Goal: Task Accomplishment & Management: Complete application form

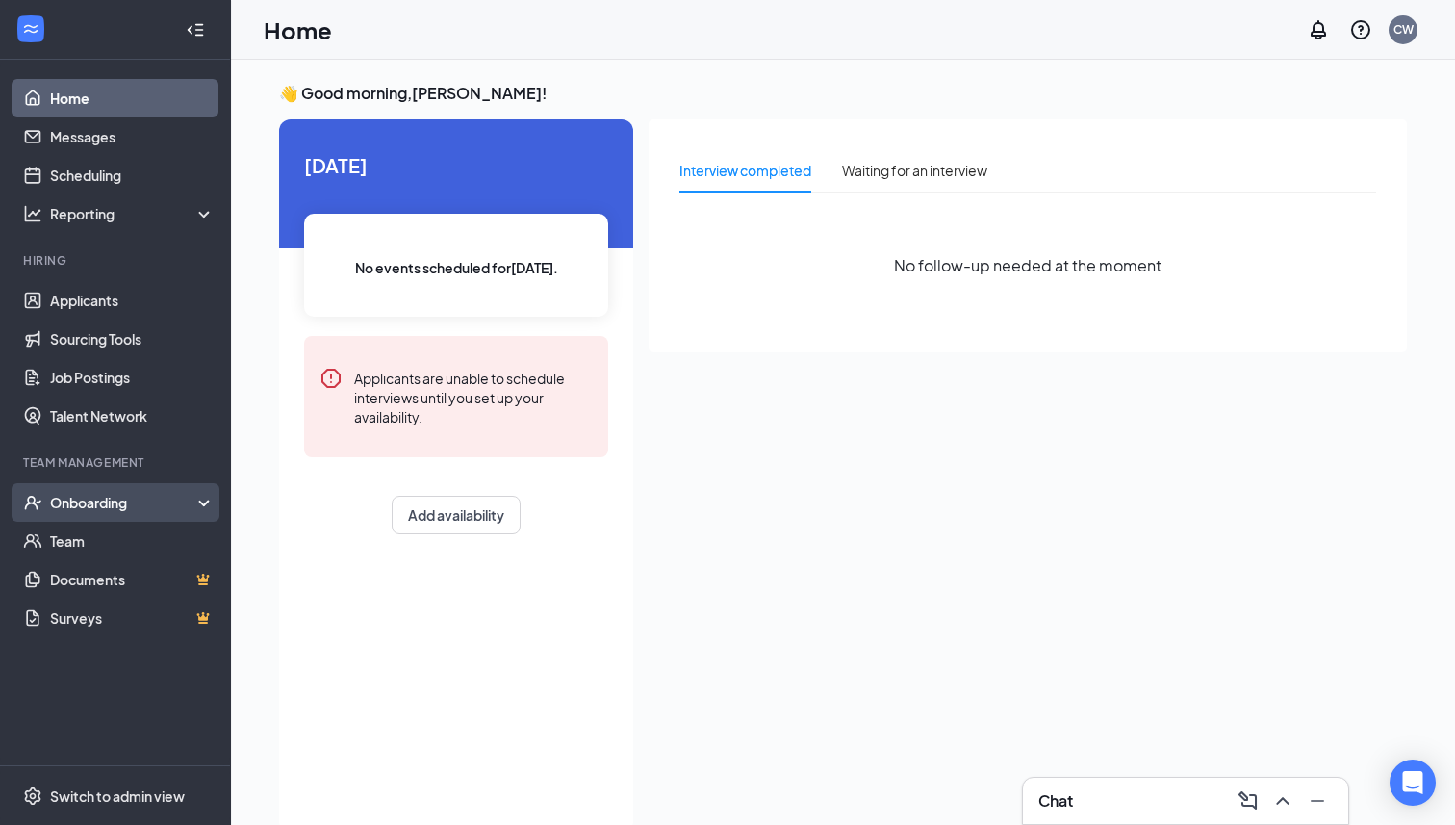
click at [198, 506] on div "Onboarding" at bounding box center [115, 502] width 231 height 38
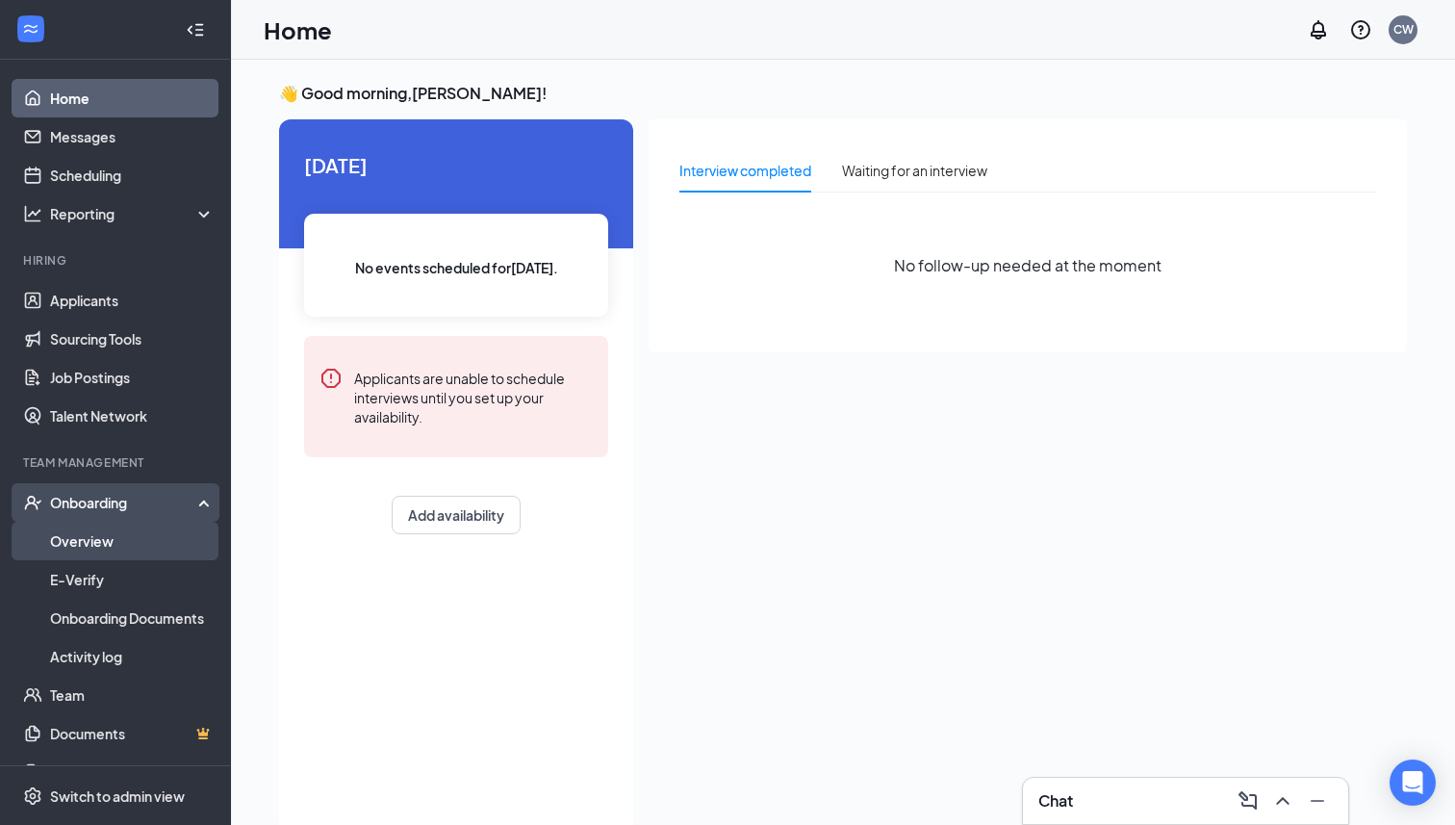
click at [159, 542] on link "Overview" at bounding box center [132, 541] width 165 height 38
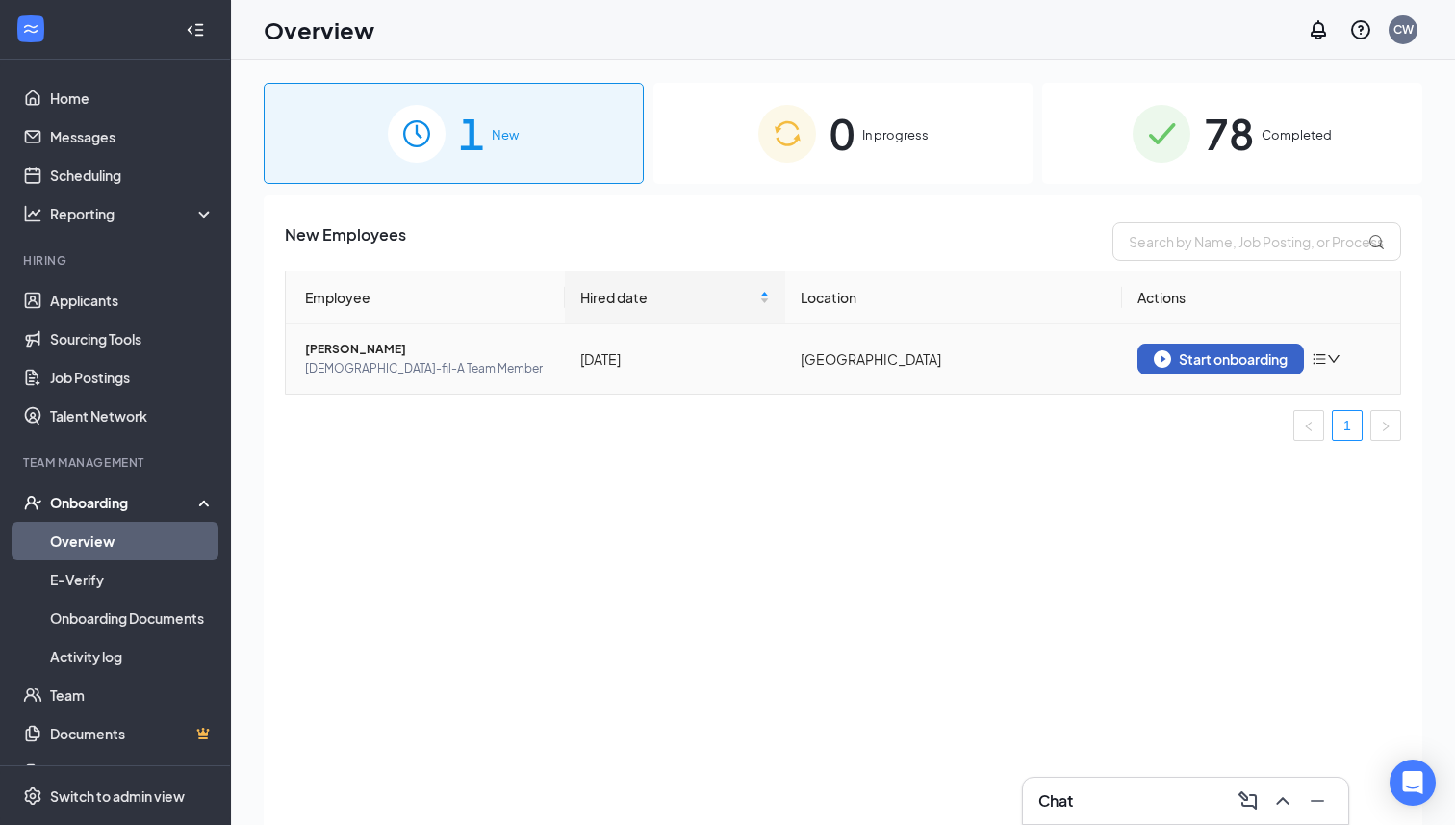
click at [1239, 344] on button "Start onboarding" at bounding box center [1221, 359] width 166 height 31
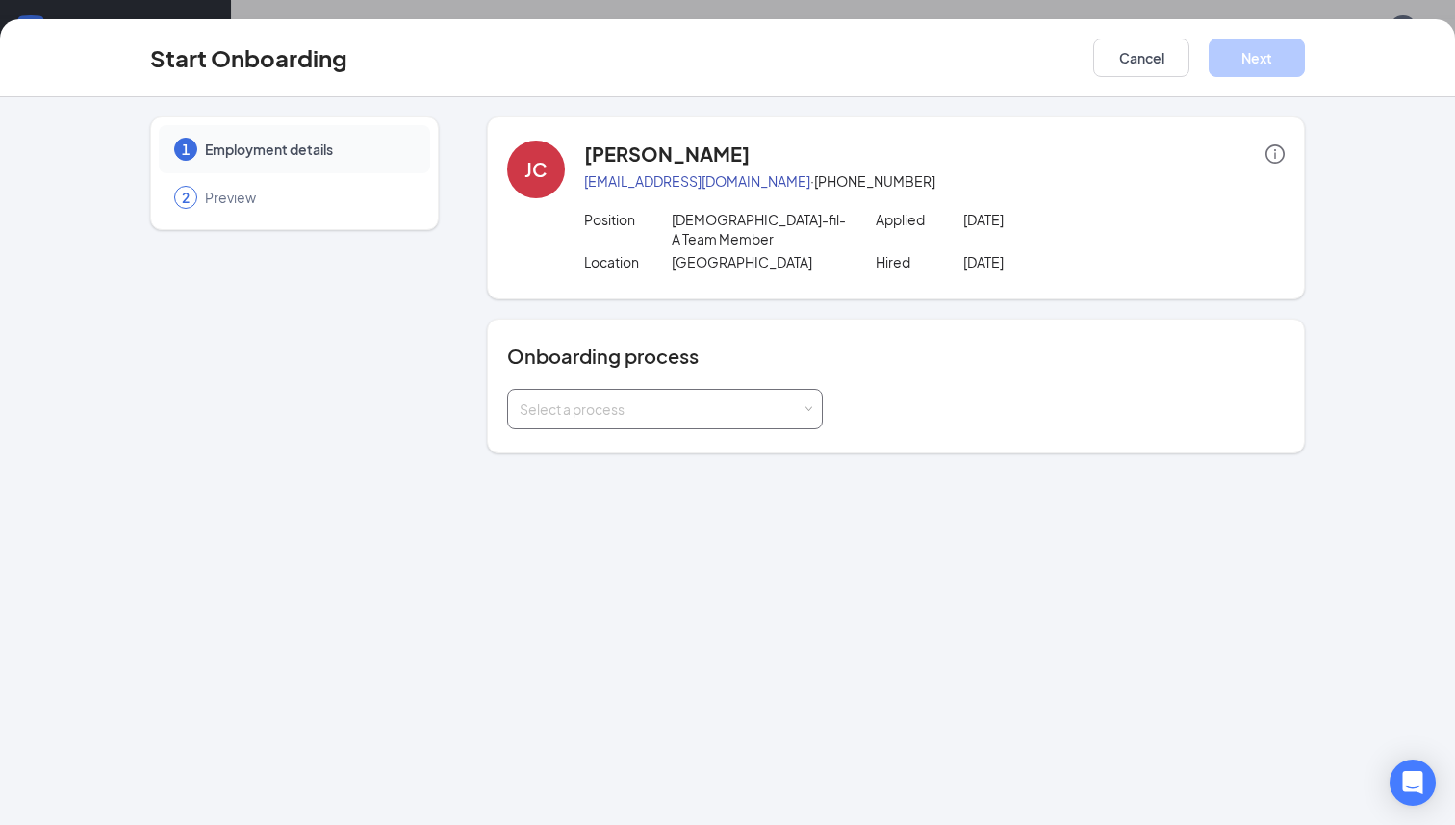
click at [725, 399] on div "Select a process" at bounding box center [661, 408] width 282 height 19
click at [654, 465] on li "Team Member" at bounding box center [665, 465] width 316 height 35
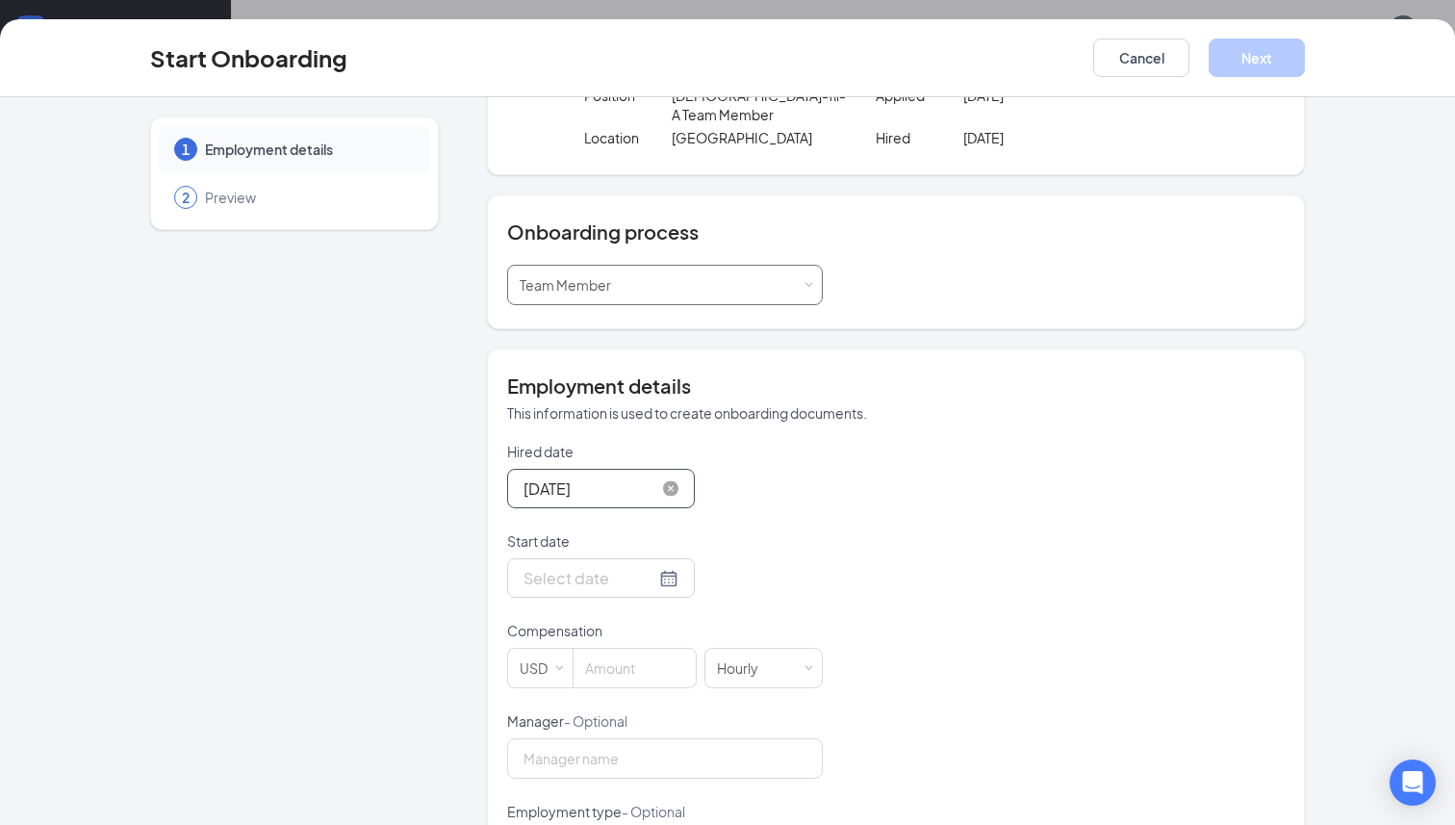
scroll to position [126, 0]
click at [647, 567] on div at bounding box center [601, 576] width 155 height 24
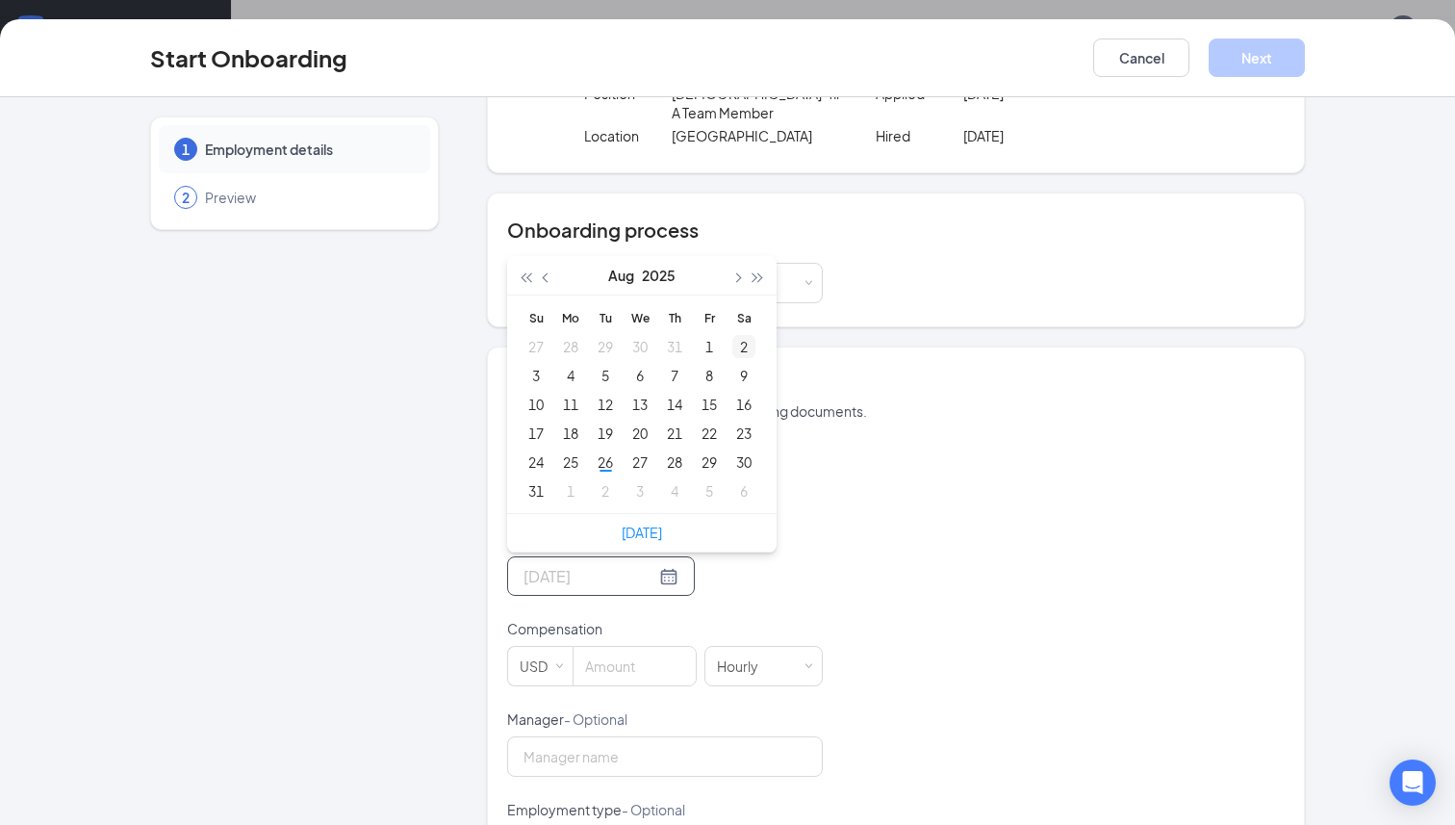
type input "[DATE]"
click at [736, 273] on span "button" at bounding box center [736, 278] width 10 height 10
type input "[DATE]"
click at [571, 335] on div "1" at bounding box center [570, 346] width 23 height 23
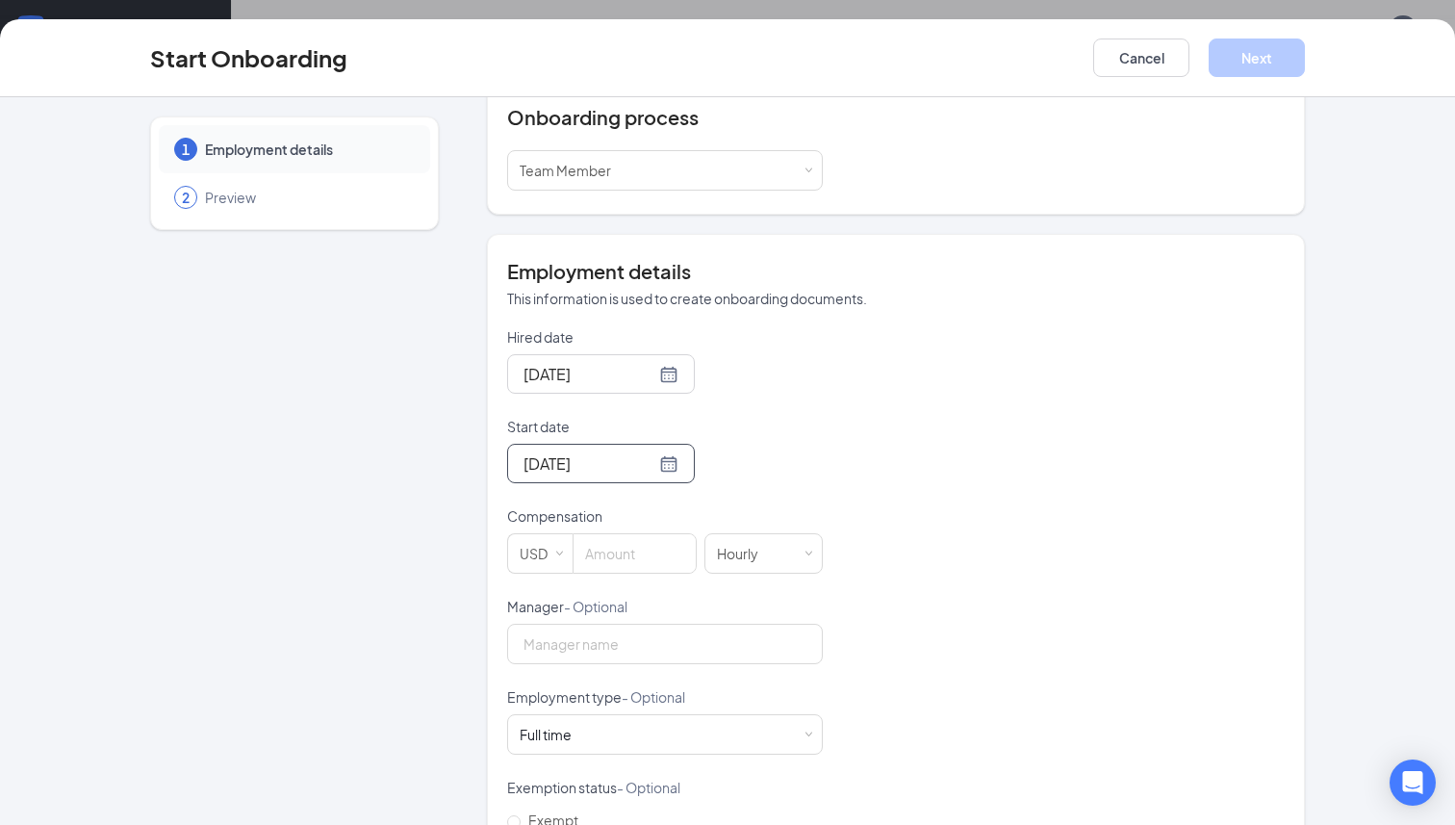
scroll to position [244, 0]
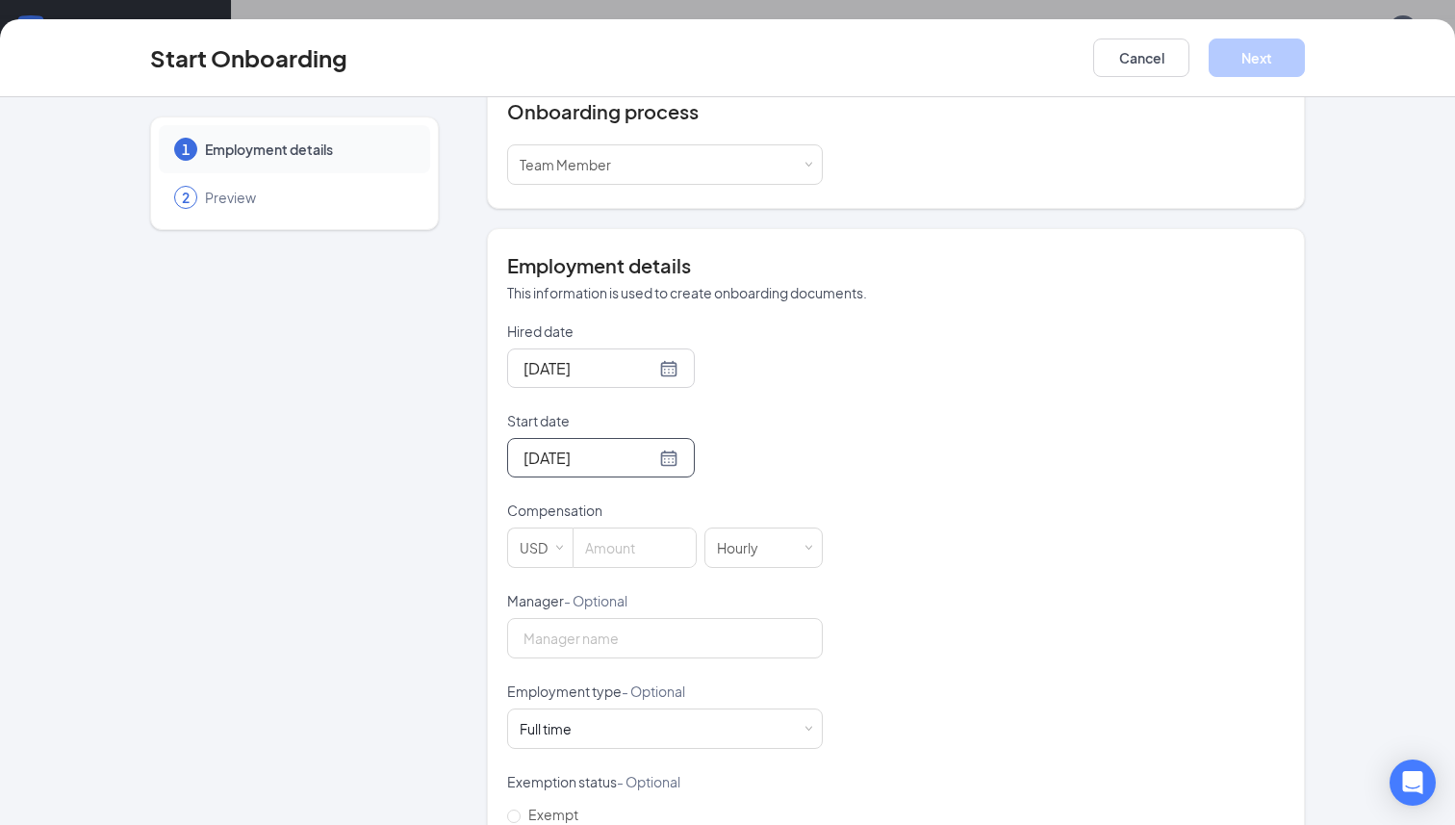
click at [654, 550] on form "Hired date [DATE] Start date [DATE] [DATE] Su Mo Tu We Th Fr Sa 31 1 2 3 4 5 6 …" at bounding box center [665, 635] width 316 height 629
click at [654, 532] on input at bounding box center [635, 547] width 122 height 38
type input "12"
click at [738, 448] on div "[DATE]" at bounding box center [665, 457] width 316 height 39
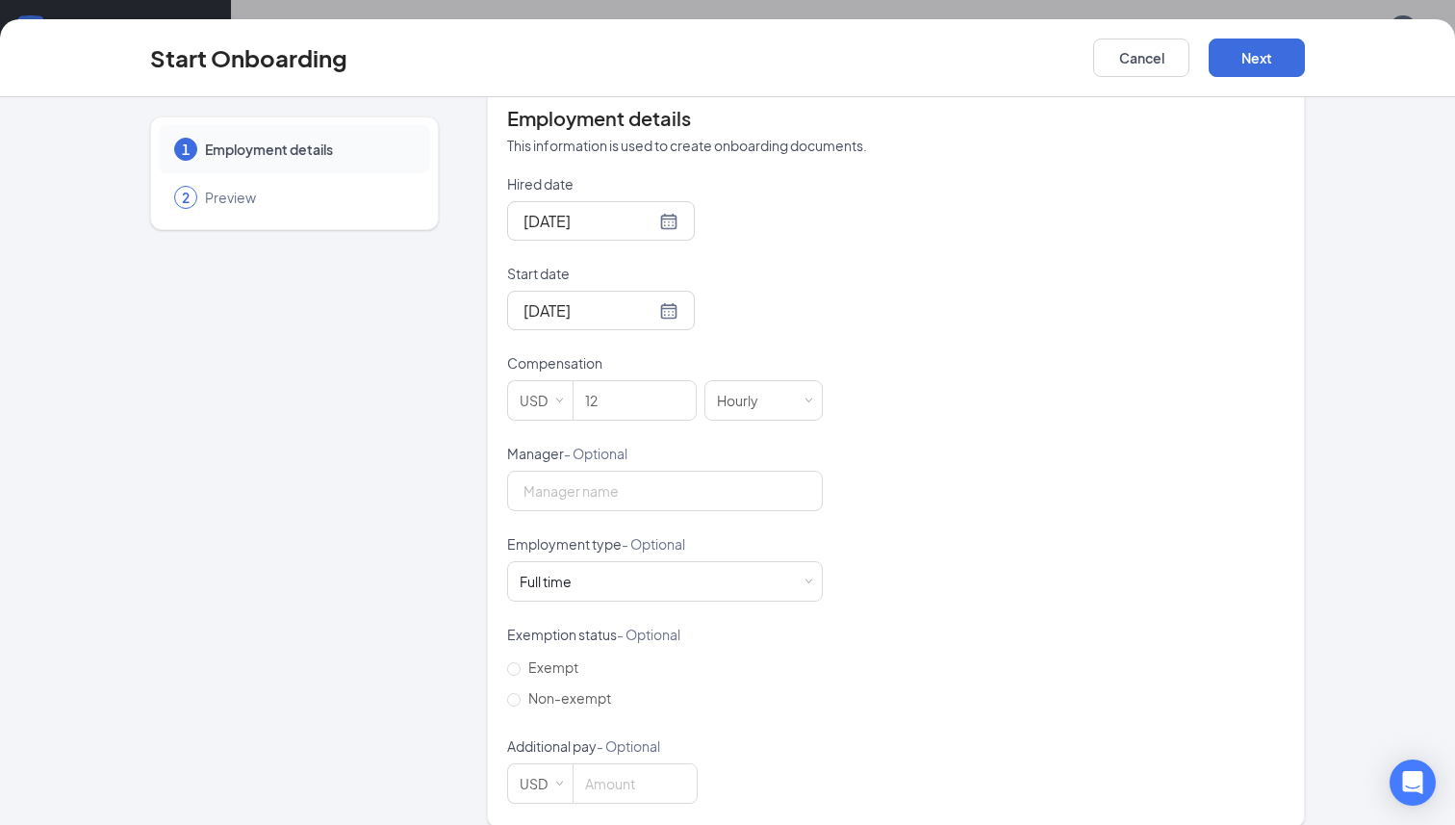
scroll to position [395, 0]
click at [651, 573] on div "Full time Works 30+ hours per week and is reasonably expected to work" at bounding box center [665, 578] width 291 height 38
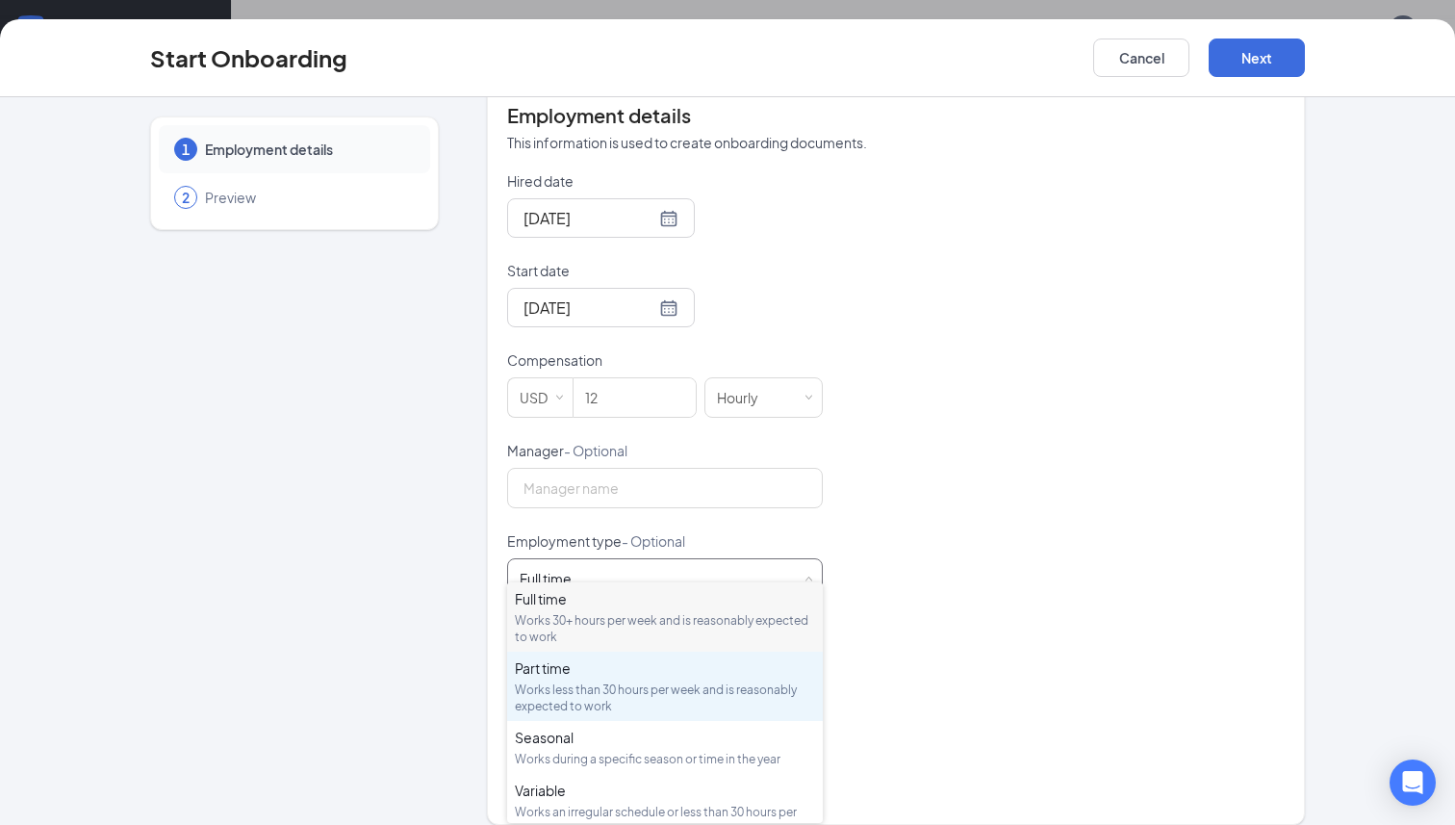
click at [614, 691] on div "Works less than 30 hours per week and is reasonably expected to work" at bounding box center [665, 697] width 300 height 33
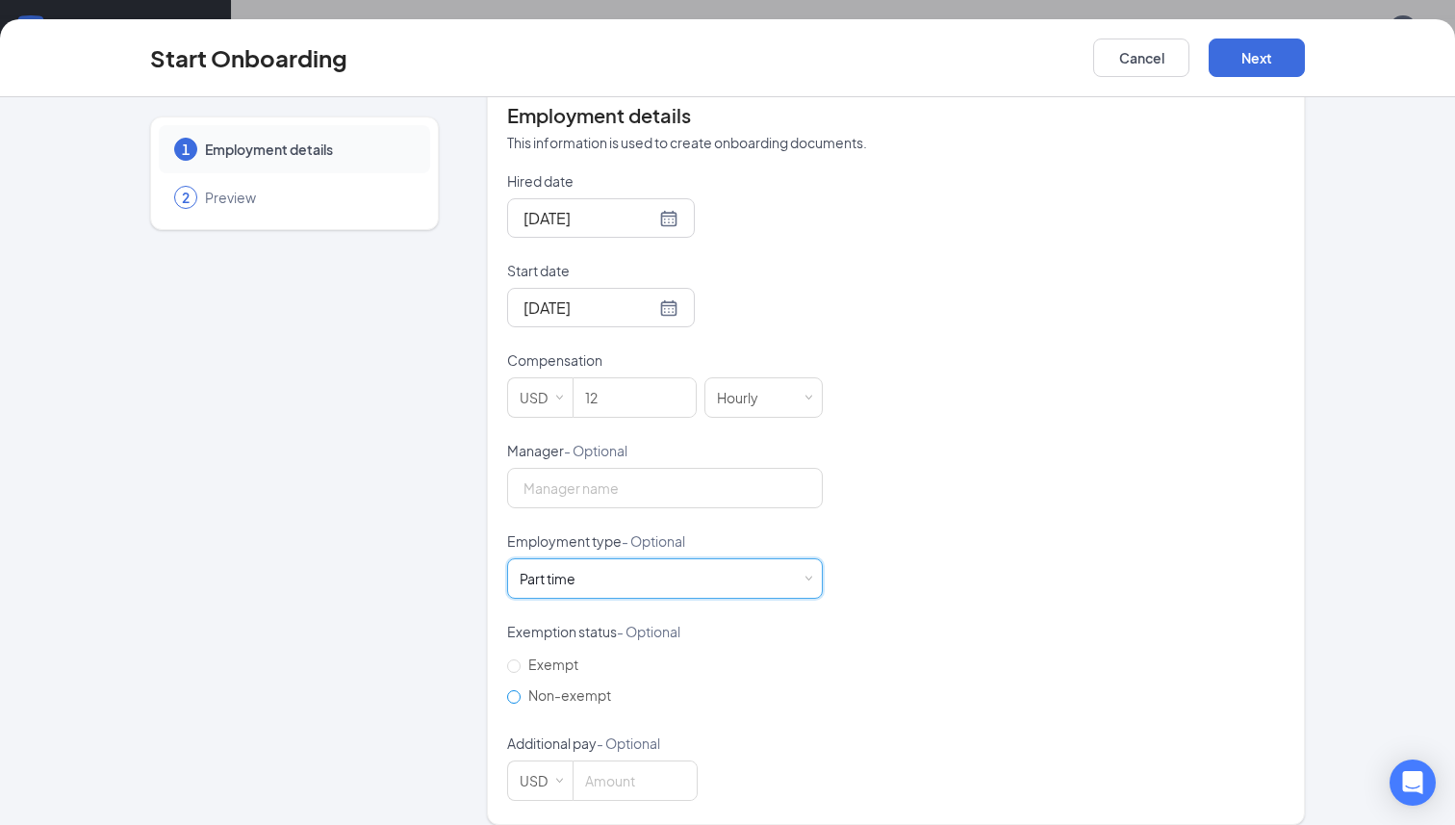
click at [541, 686] on span "Non-exempt" at bounding box center [570, 694] width 98 height 17
click at [521, 690] on input "Non-exempt" at bounding box center [513, 696] width 13 height 13
radio input "true"
click at [1283, 57] on button "Next" at bounding box center [1257, 57] width 96 height 38
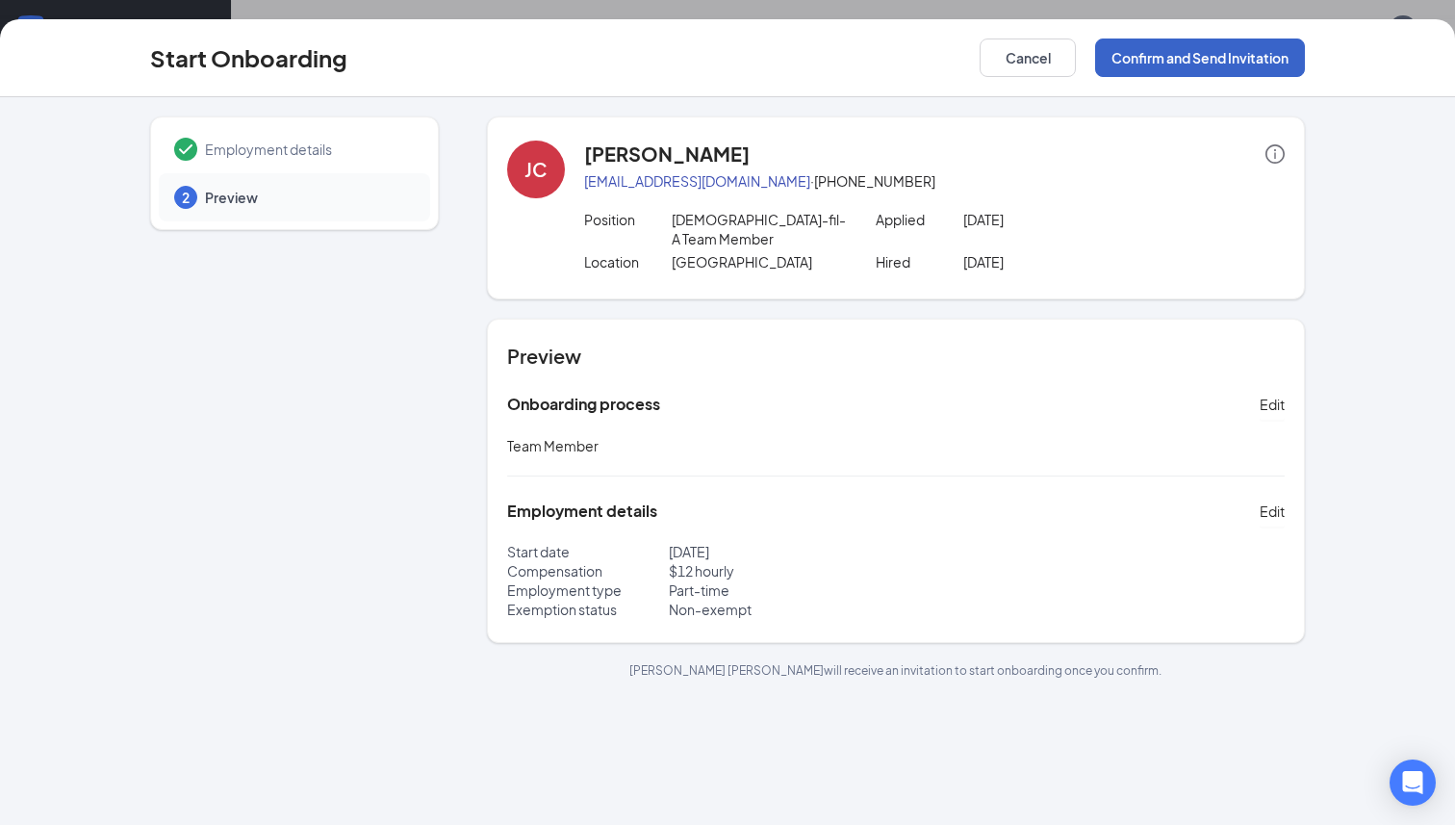
click at [1221, 69] on button "Confirm and Send Invitation" at bounding box center [1200, 57] width 210 height 38
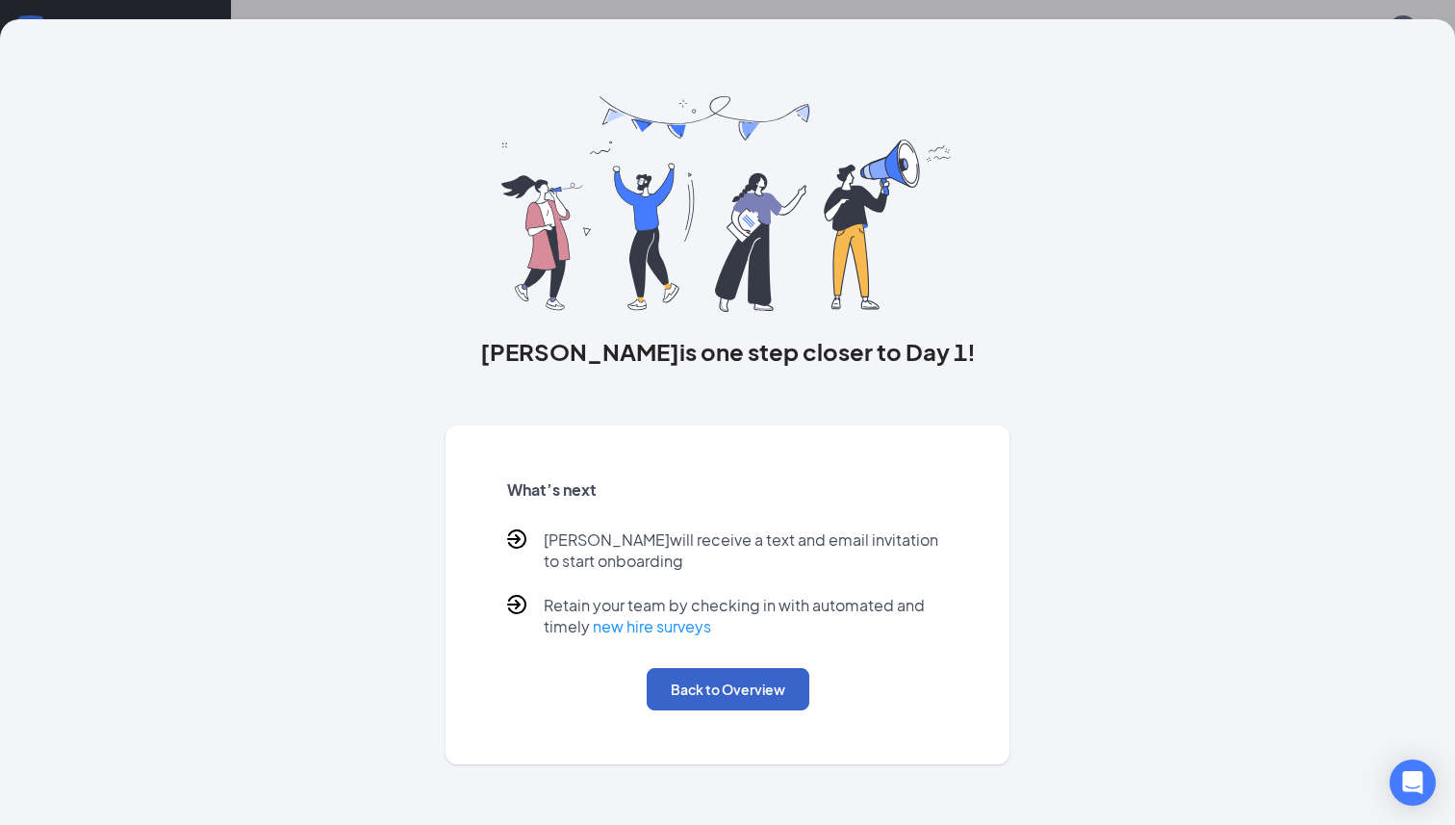
click at [742, 708] on button "Back to Overview" at bounding box center [728, 689] width 163 height 42
